Goal: Use online tool/utility

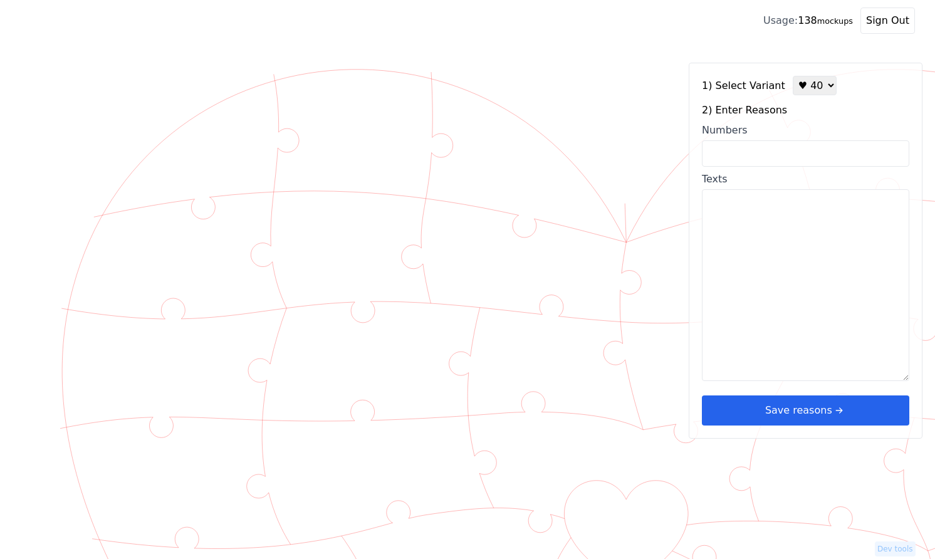
select select "4"
click at [810, 21] on div "Usage: 138 mockups" at bounding box center [808, 20] width 90 height 15
copy div "138"
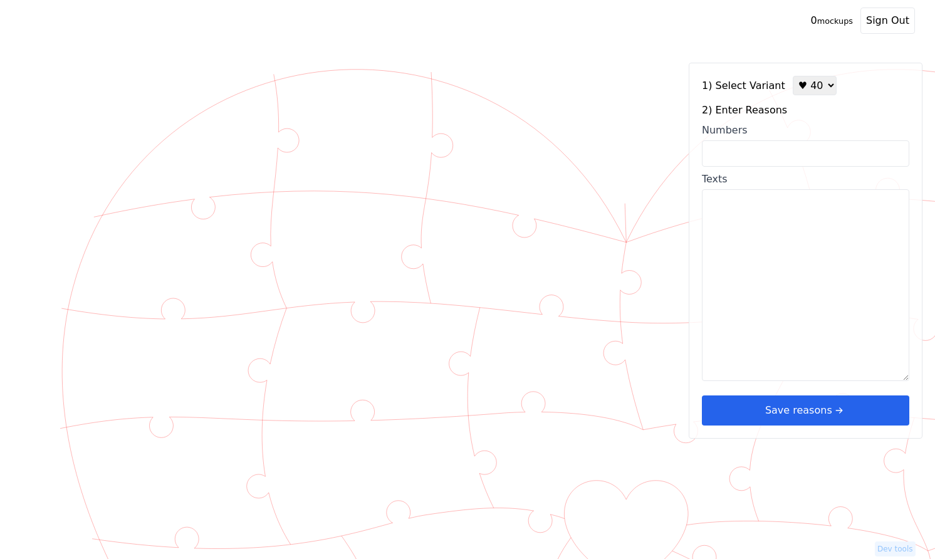
select select "4"
